Goal: Information Seeking & Learning: Learn about a topic

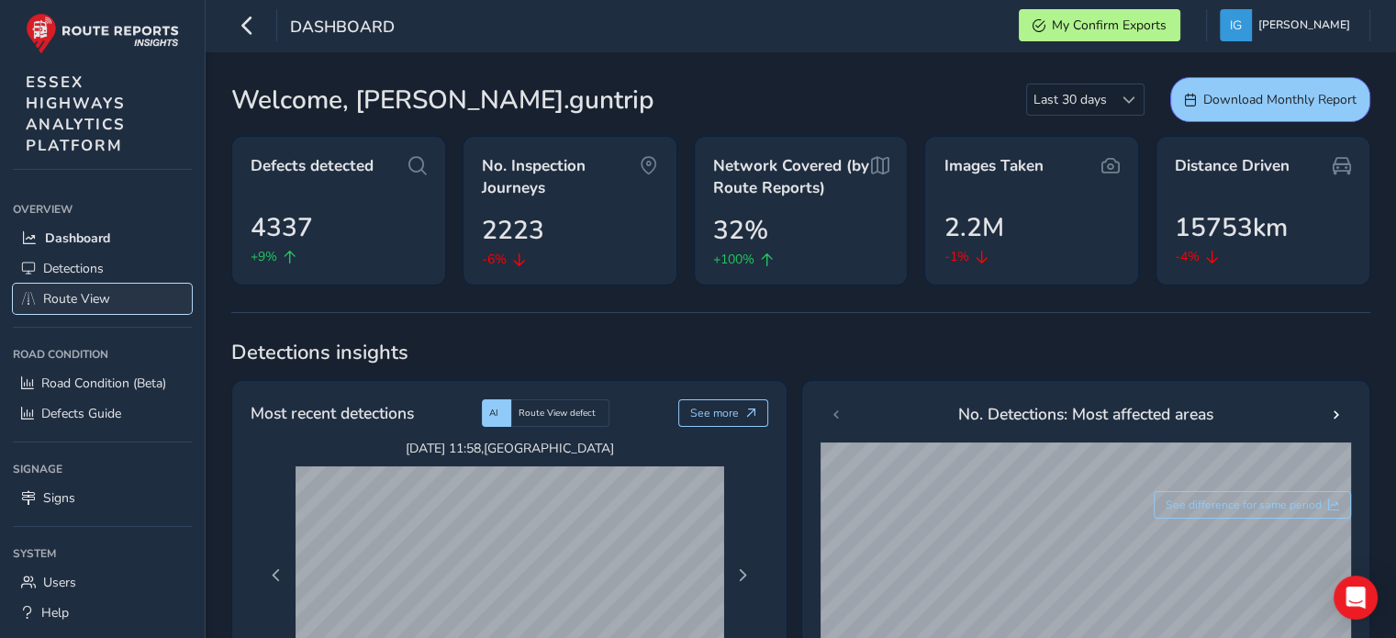
click at [59, 292] on span "Route View" at bounding box center [76, 298] width 67 height 17
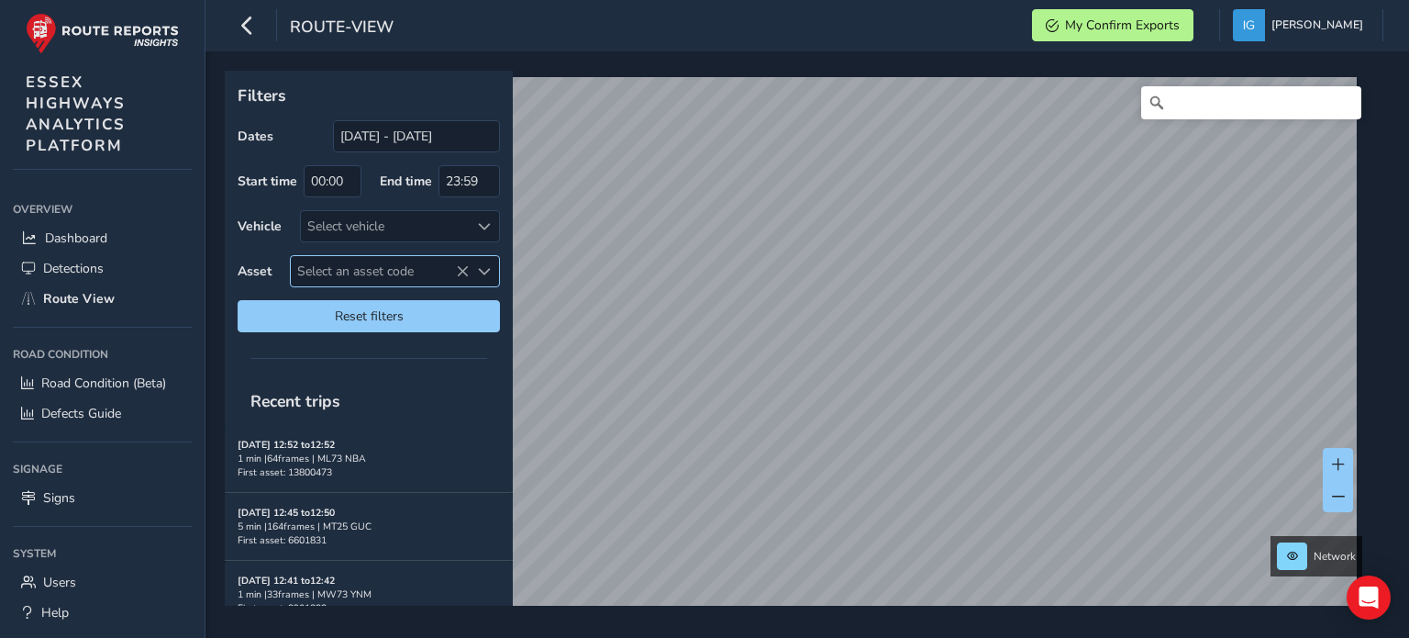
click at [487, 270] on span "Select an asset code" at bounding box center [484, 271] width 13 height 13
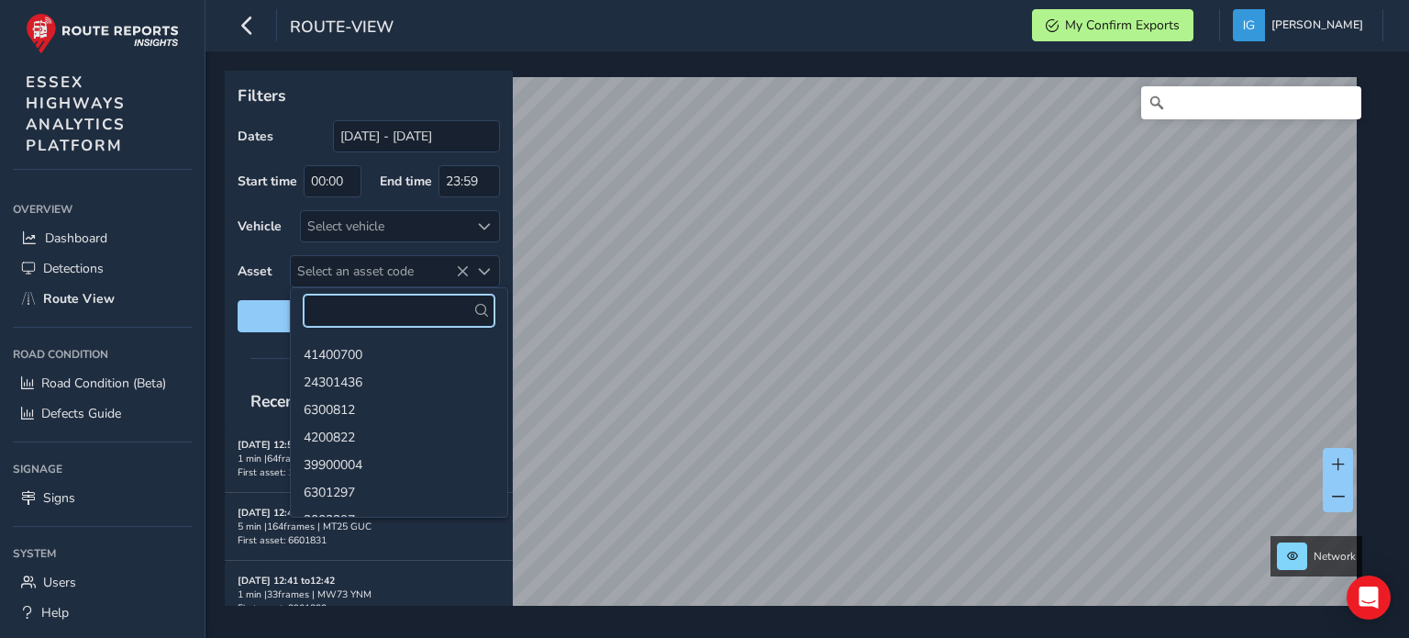
paste input "24300120"
type input "24300120"
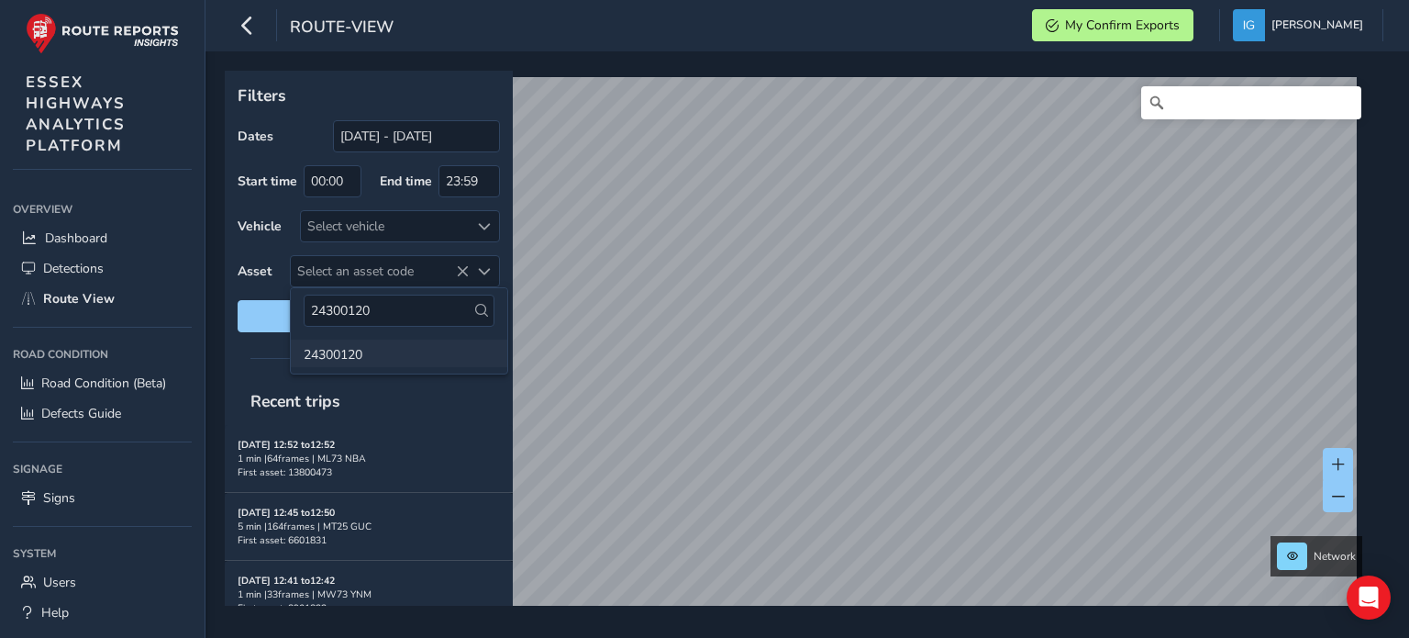
click at [334, 355] on li "24300120" at bounding box center [399, 354] width 217 height 28
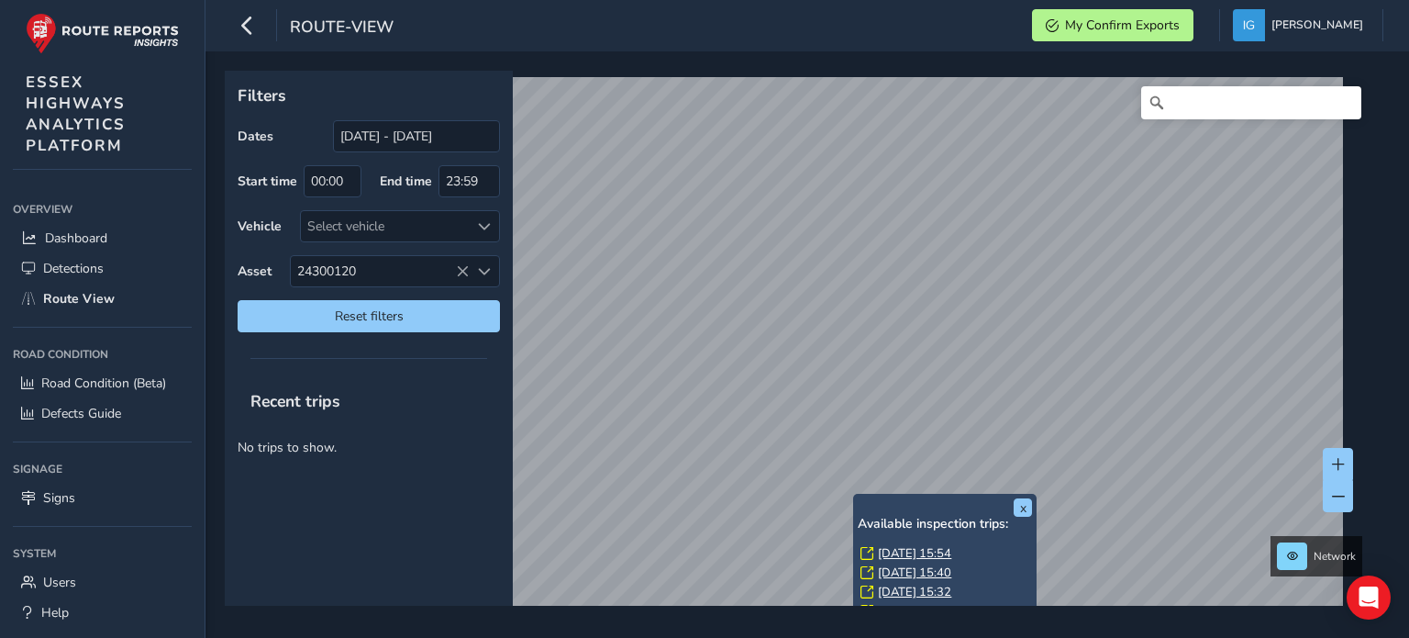
click at [903, 550] on link "[DATE] 15:54" at bounding box center [914, 553] width 73 height 17
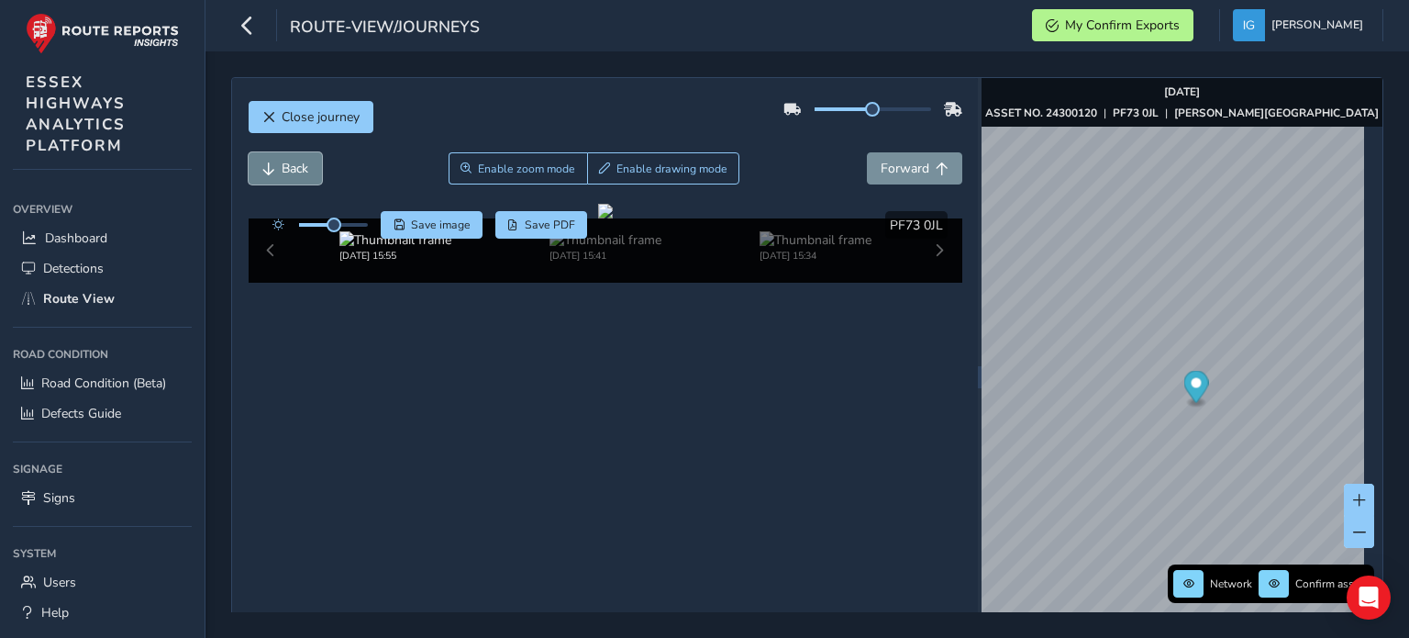
click at [284, 162] on span "Back" at bounding box center [295, 168] width 27 height 17
click at [892, 166] on span "Forward" at bounding box center [905, 168] width 49 height 17
